Goal: Transaction & Acquisition: Obtain resource

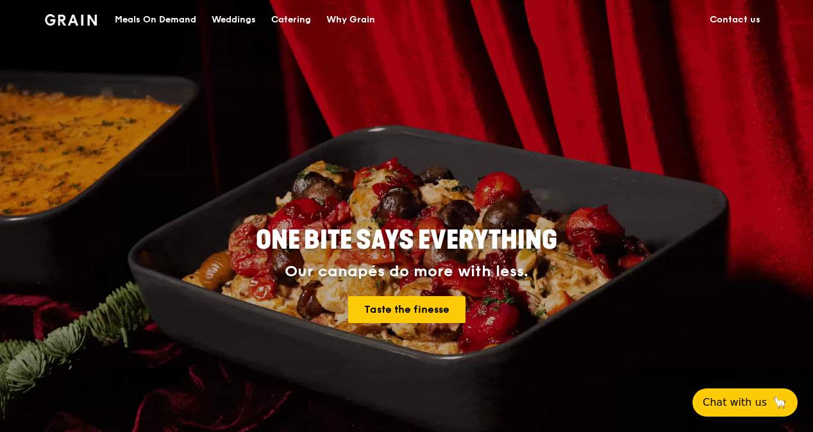
click at [164, 17] on div "Meals On Demand" at bounding box center [155, 20] width 81 height 38
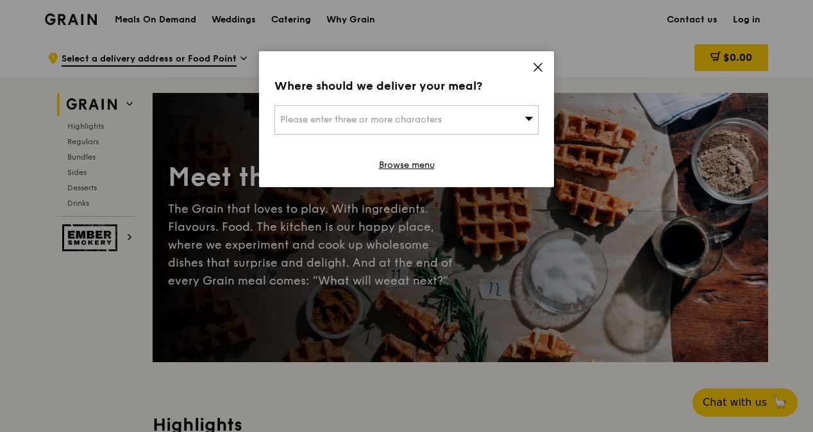
click at [538, 73] on span at bounding box center [538, 69] width 12 height 14
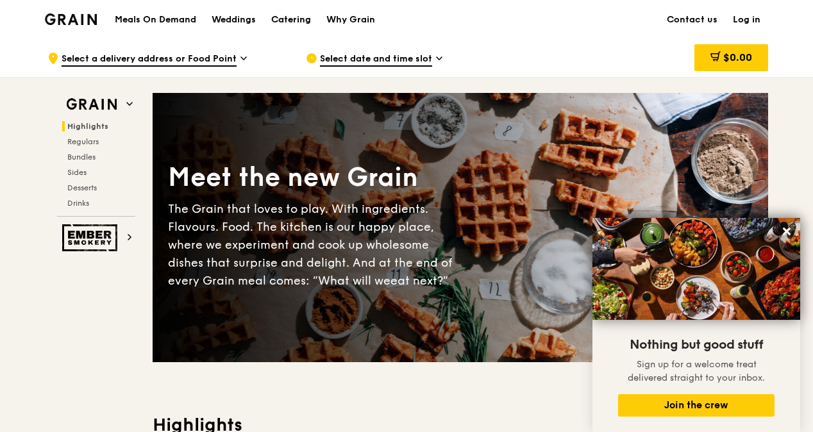
click at [309, 15] on div "Catering" at bounding box center [291, 20] width 40 height 38
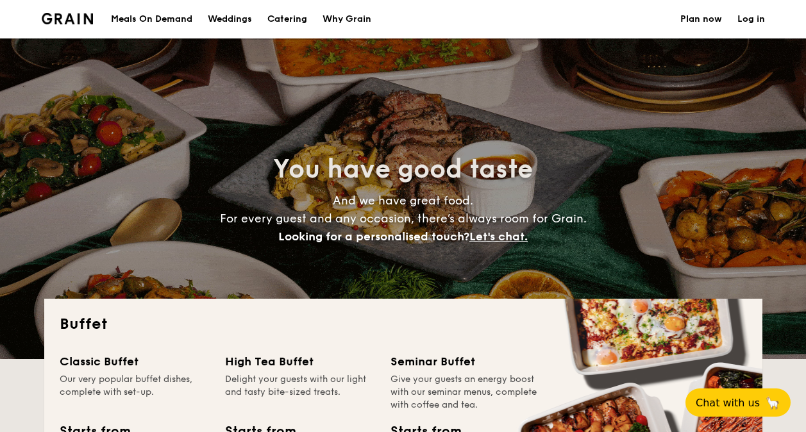
select select
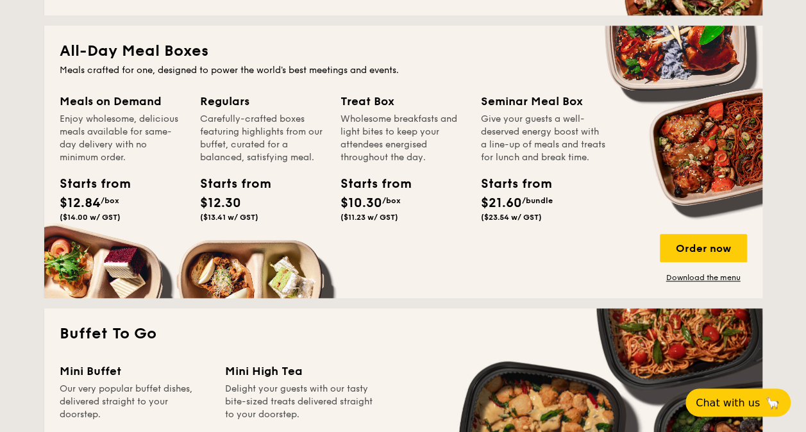
scroll to position [607, 0]
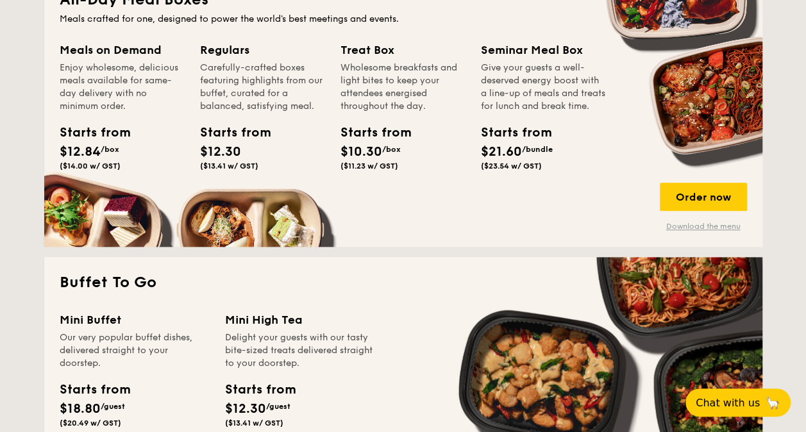
click at [708, 229] on link "Download the menu" at bounding box center [702, 226] width 87 height 10
